Goal: Task Accomplishment & Management: Manage account settings

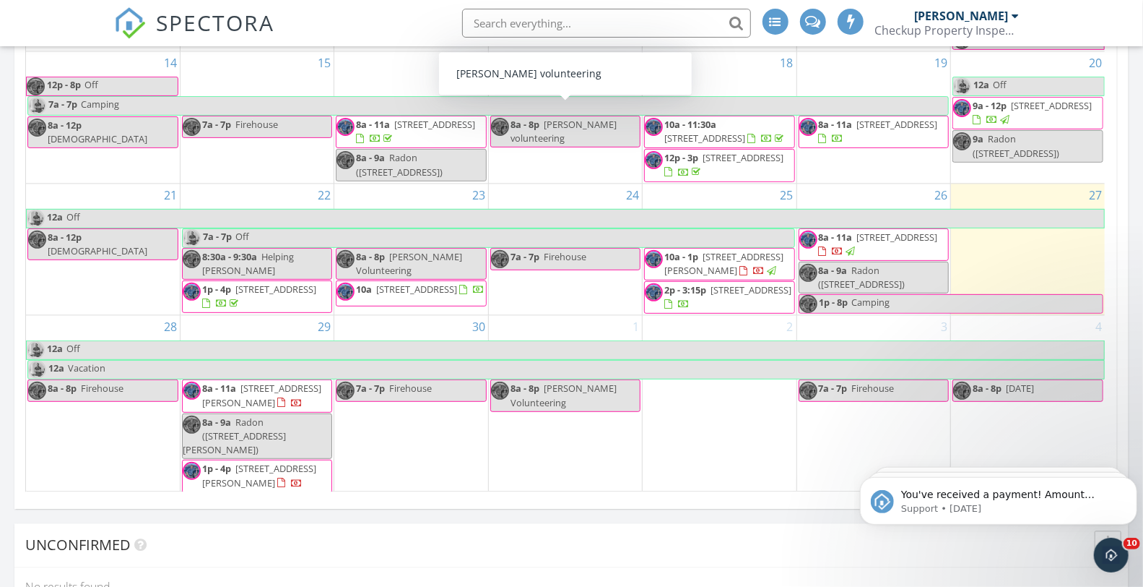
scroll to position [1942, 0]
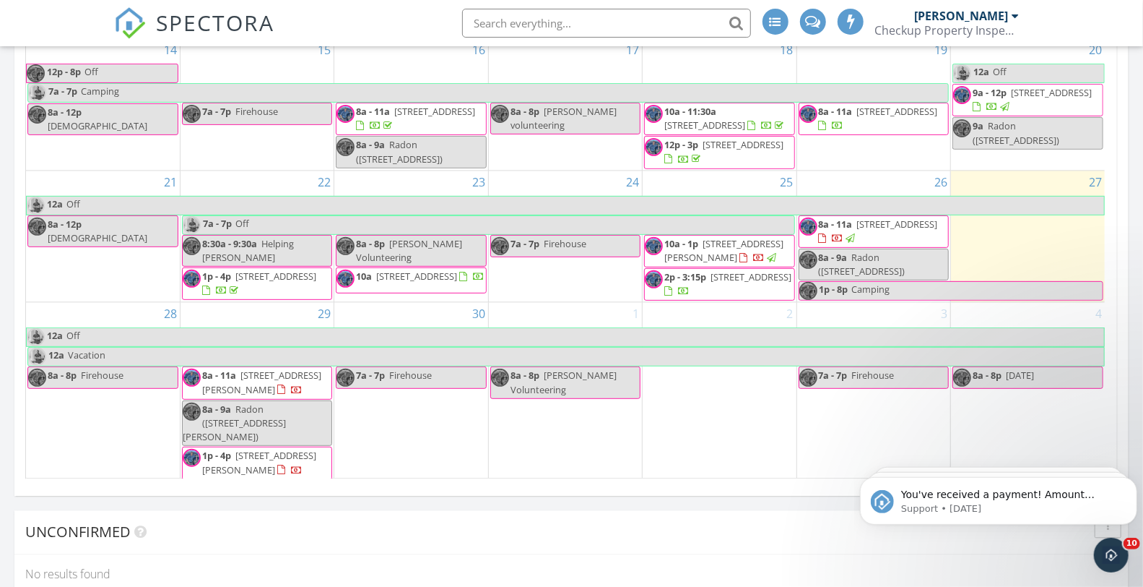
click at [253, 394] on span "[STREET_ADDRESS][PERSON_NAME]" at bounding box center [261, 381] width 119 height 27
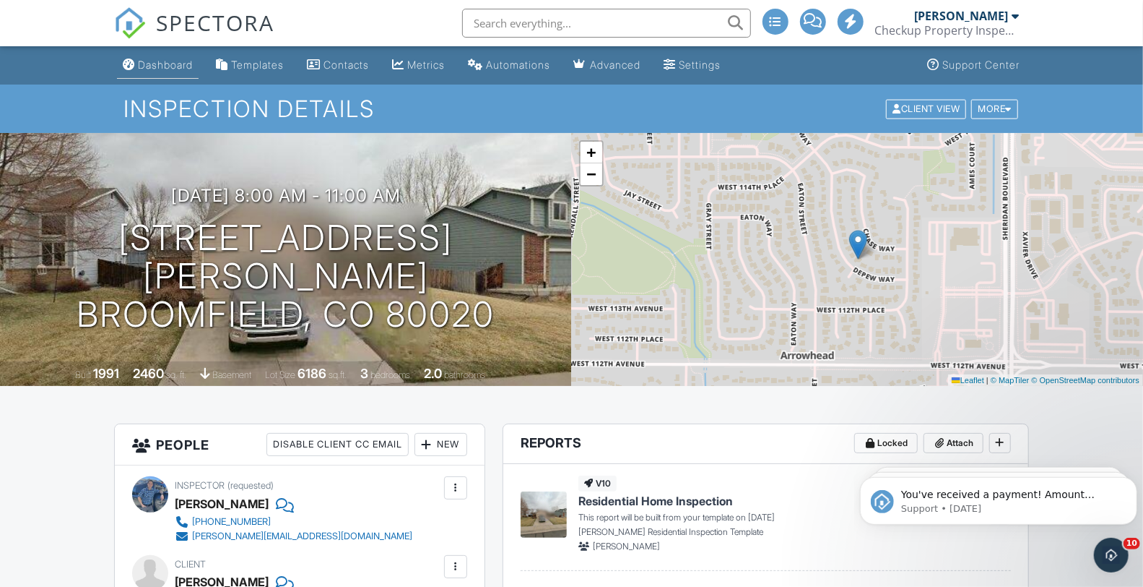
click at [157, 66] on div "Dashboard" at bounding box center [165, 65] width 55 height 12
